Goal: Task Accomplishment & Management: Manage account settings

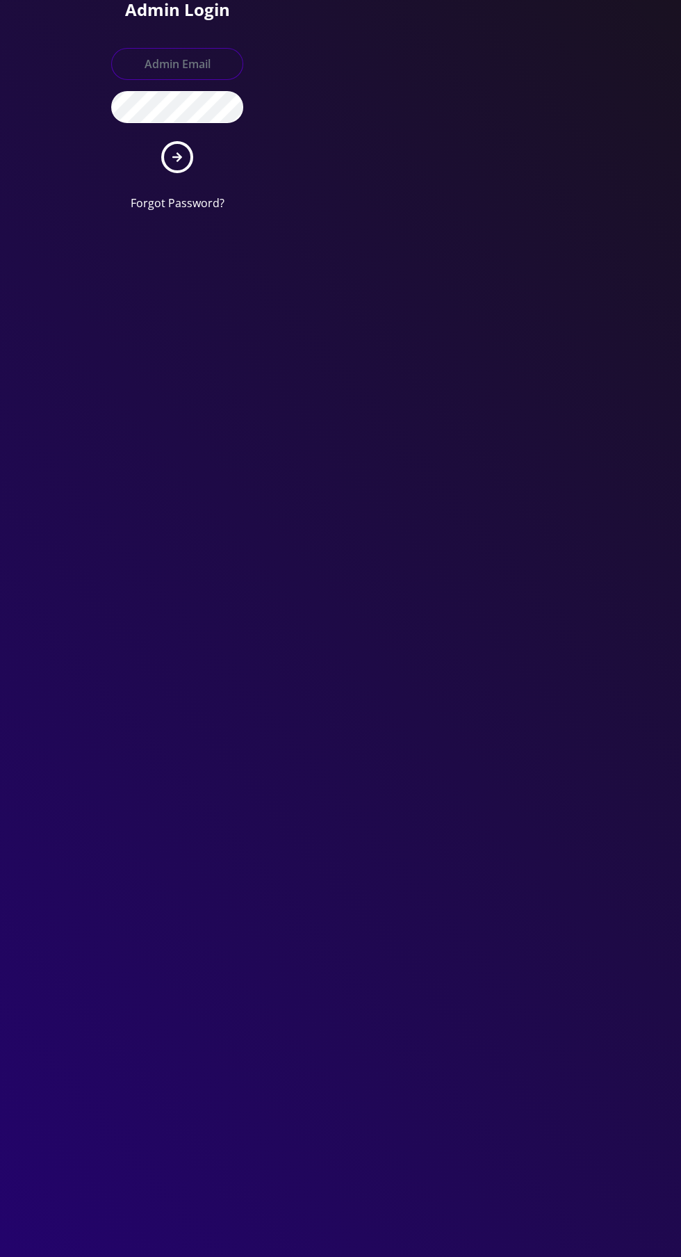
click at [204, 48] on input "text" at bounding box center [177, 64] width 132 height 32
type input "Master@britewireless.com"
click at [161, 141] on button "submit" at bounding box center [177, 157] width 32 height 32
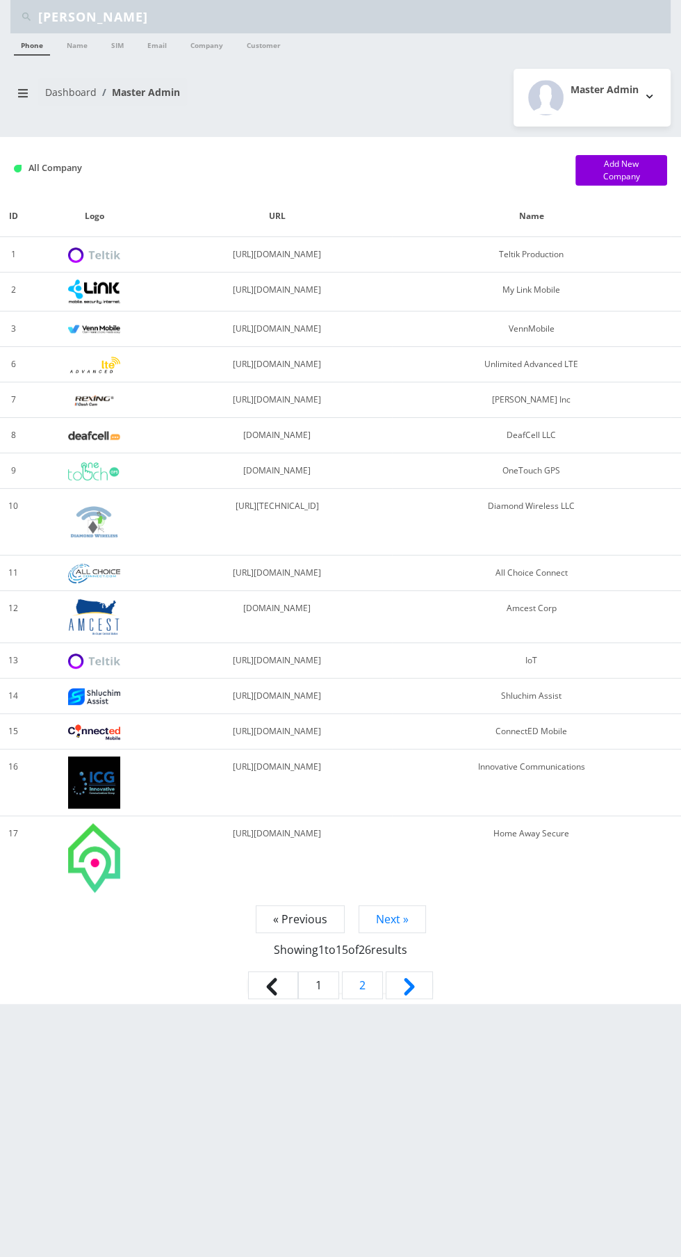
click at [139, 12] on input "[PERSON_NAME]" at bounding box center [352, 16] width 629 height 26
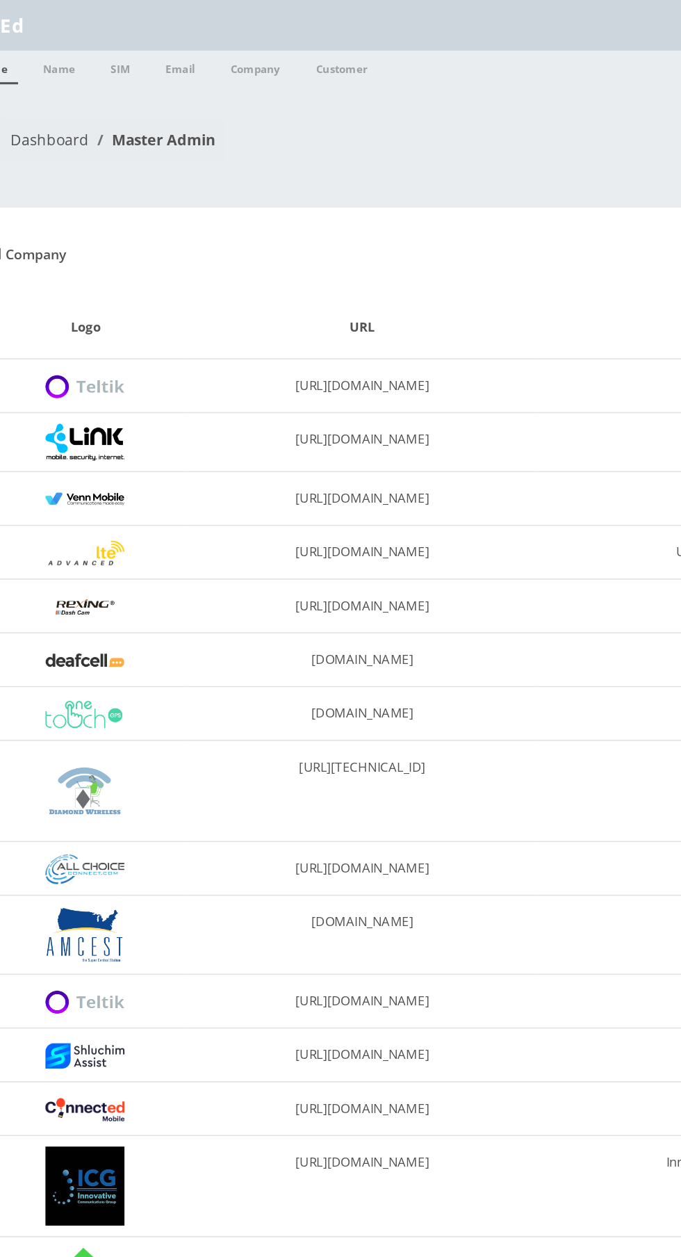
type input "E"
type input "[PERSON_NAME]"
click at [83, 44] on link "Name" at bounding box center [77, 44] width 35 height 22
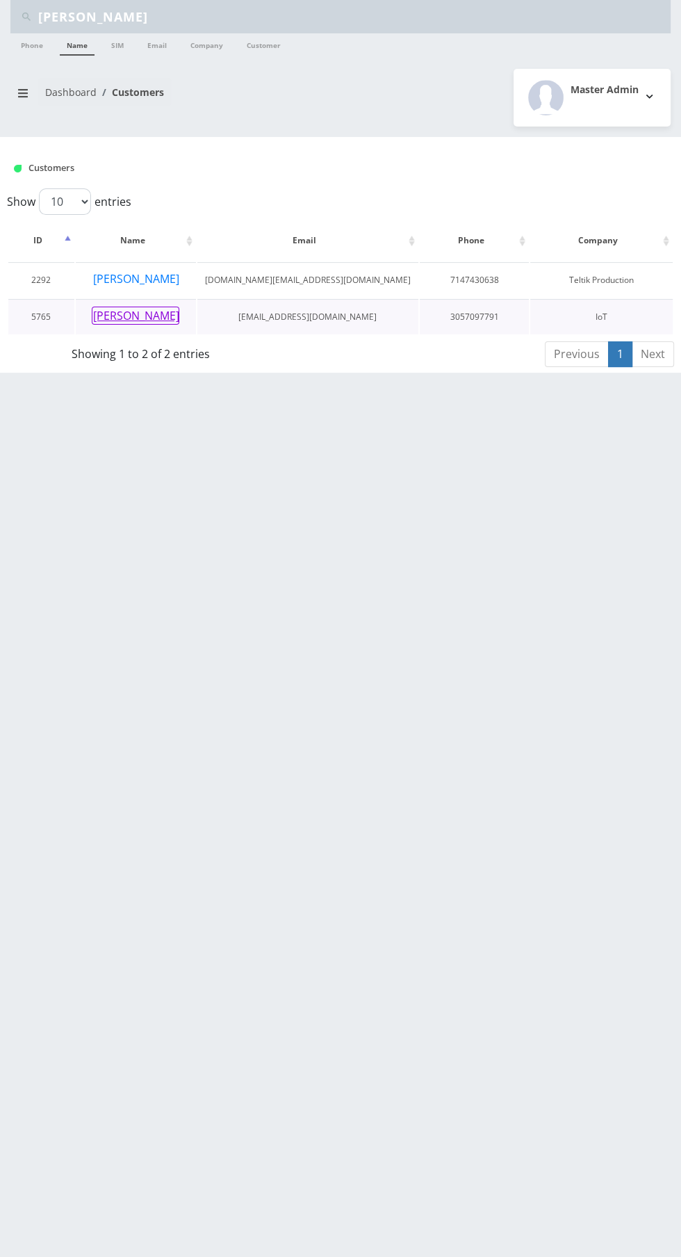
click at [135, 314] on button "[PERSON_NAME]" at bounding box center [136, 316] width 88 height 18
